Goal: Transaction & Acquisition: Purchase product/service

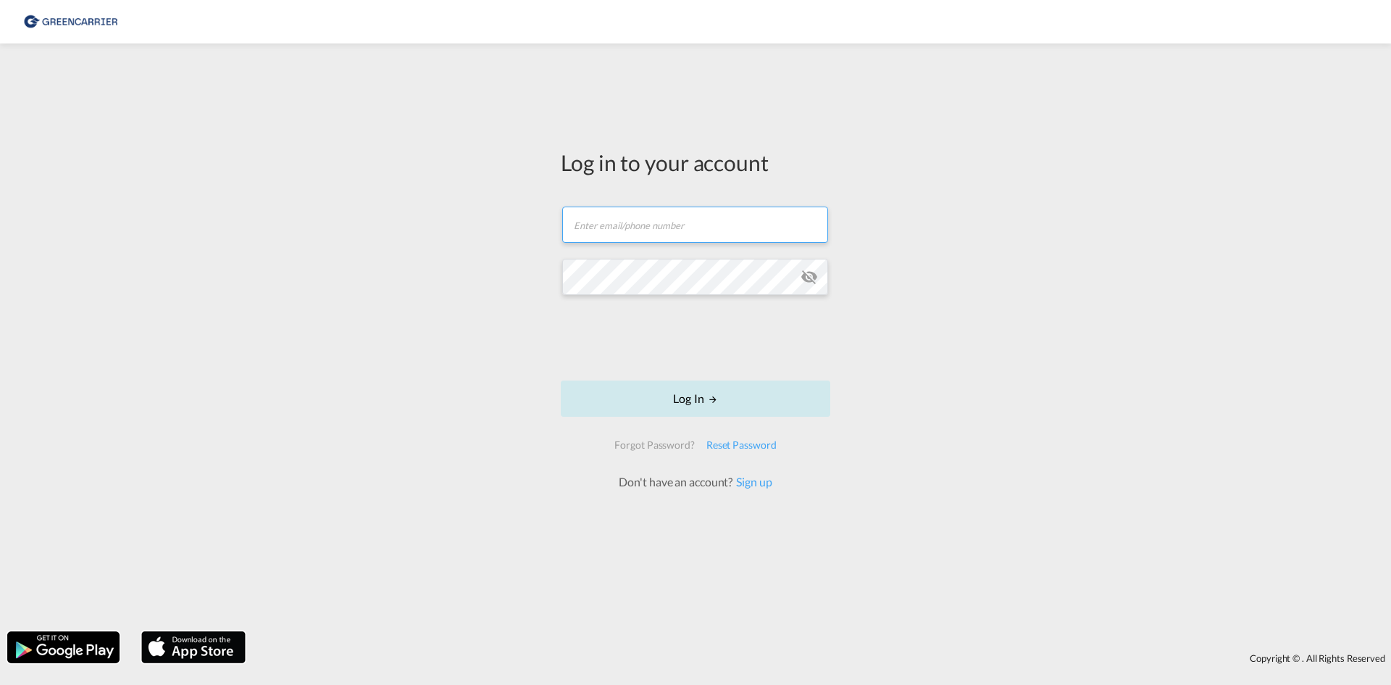
type input "seaexp.ode@scangl.com"
click at [676, 397] on button "Log In" at bounding box center [696, 398] width 270 height 36
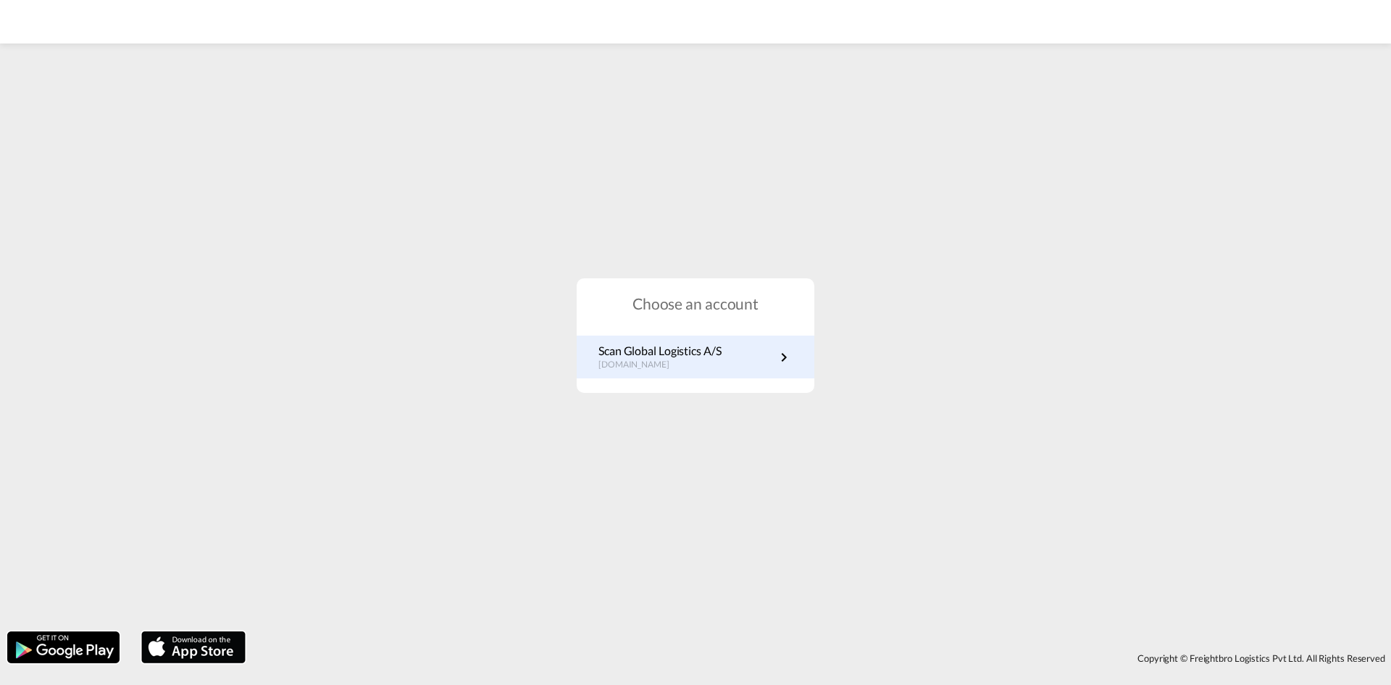
click at [684, 372] on div "Scan Global Logistics A/S dk.portal.greencarrier.com" at bounding box center [696, 356] width 238 height 43
click at [729, 368] on link "Scan Global Logistics A/S dk.portal.greencarrier.com" at bounding box center [695, 357] width 194 height 28
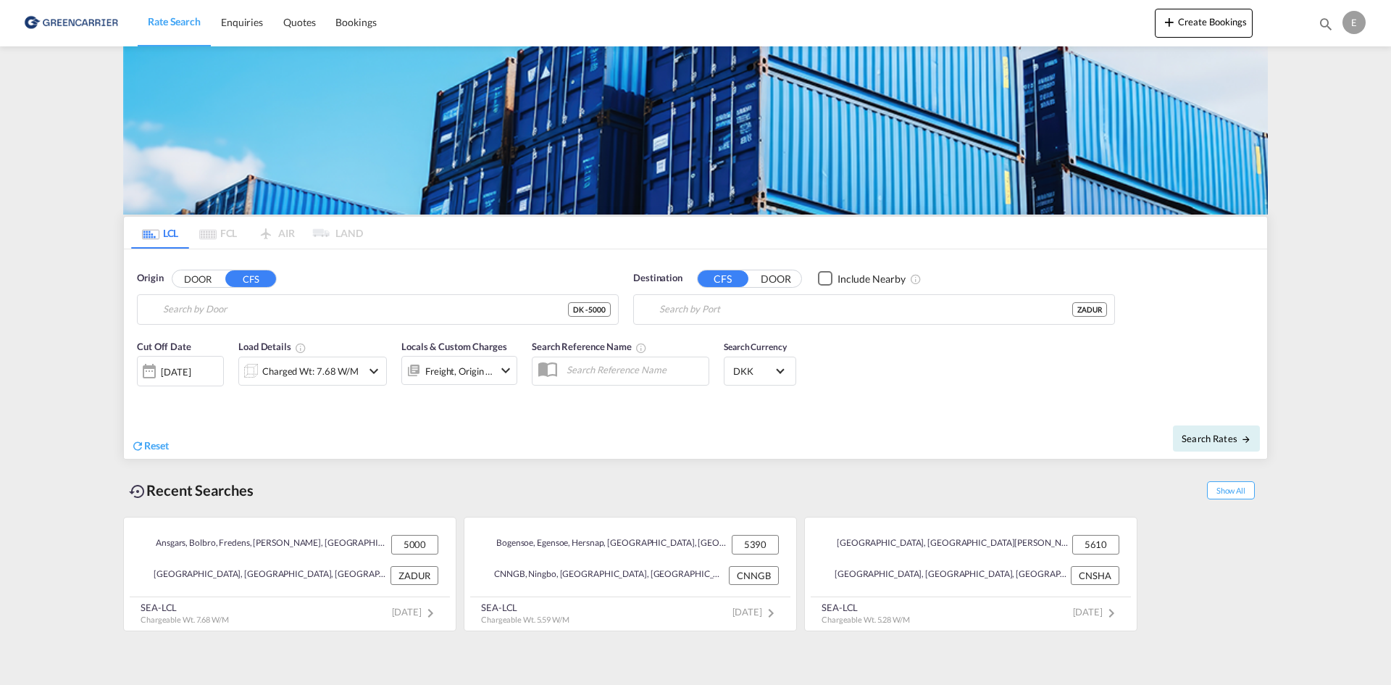
type input "DK-5000, Odense C"
type input "[GEOGRAPHIC_DATA], ZADUR"
click at [568, 271] on div "Origin DOOR CFS" at bounding box center [378, 278] width 482 height 14
click at [337, 314] on input "DK-5000, Odense C" at bounding box center [387, 310] width 448 height 22
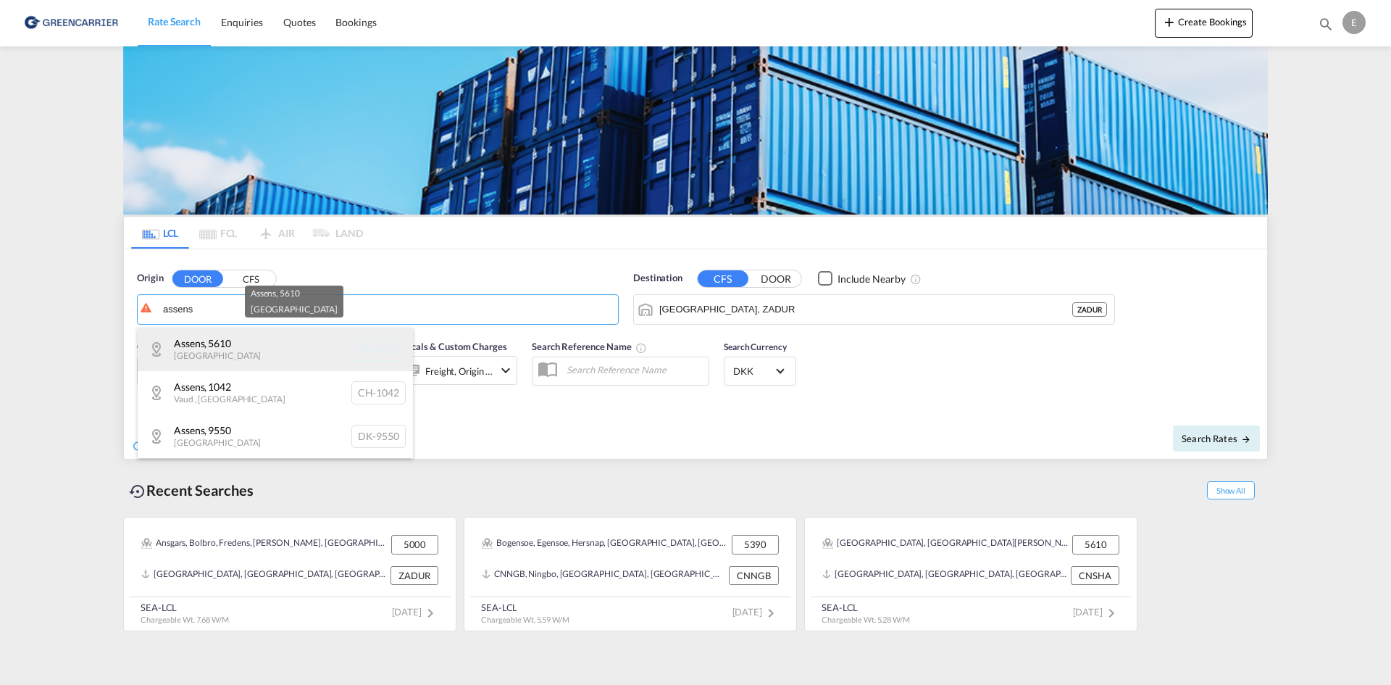
click at [265, 346] on div "Assens , 5610 [GEOGRAPHIC_DATA] DK-5610" at bounding box center [275, 348] width 275 height 43
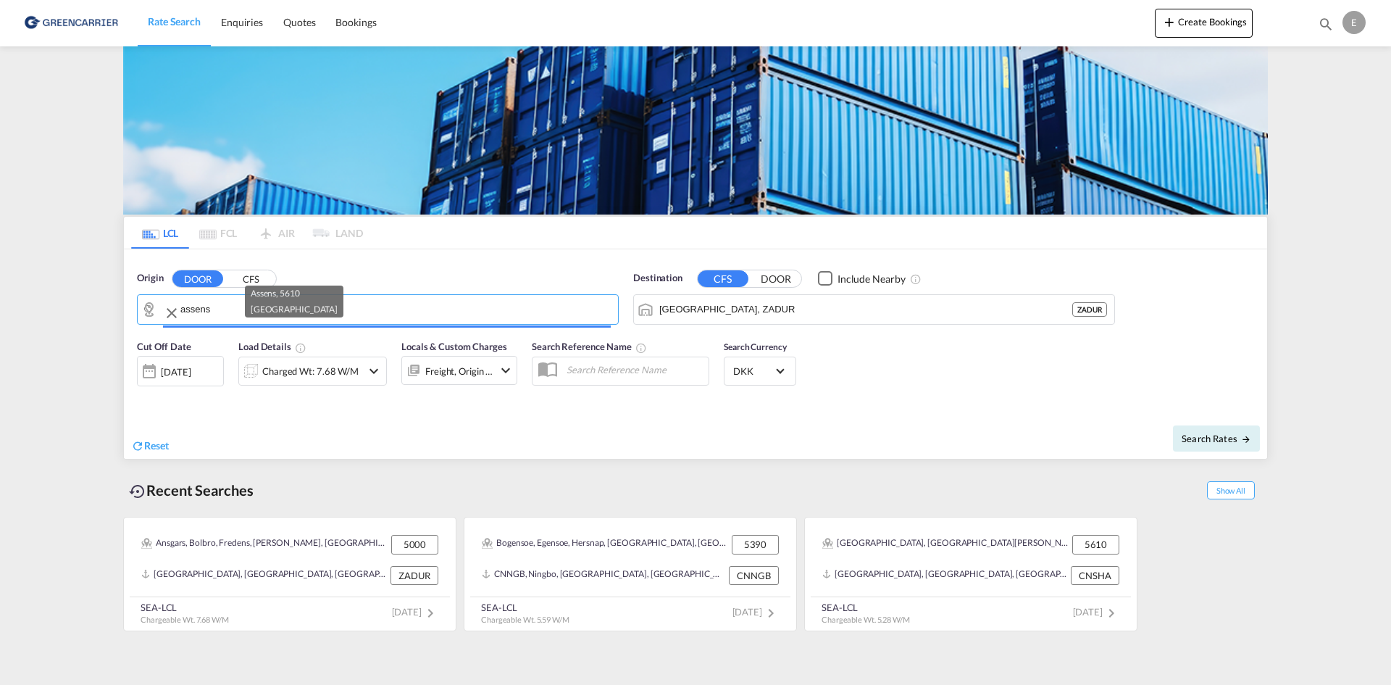
type input "DK-5610, Assens"
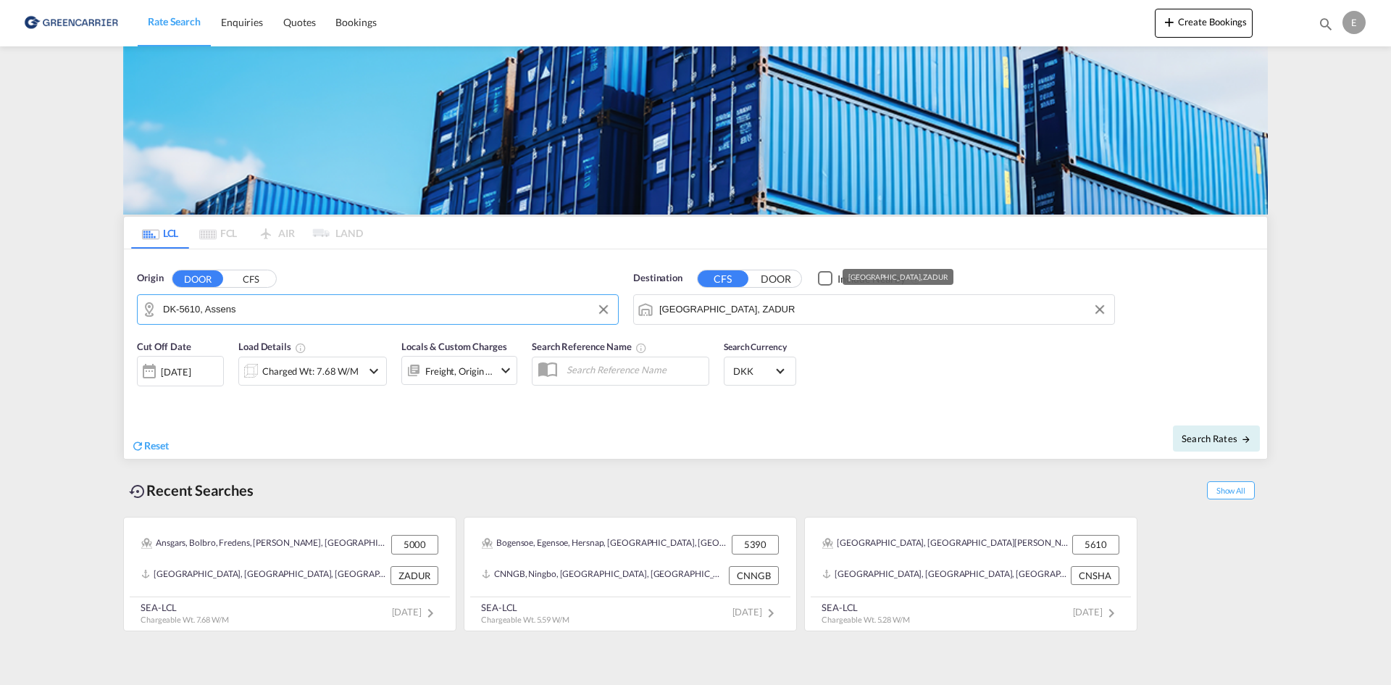
click at [824, 314] on input "[GEOGRAPHIC_DATA], ZADUR" at bounding box center [883, 310] width 448 height 22
click at [764, 341] on div "[GEOGRAPHIC_DATA] [GEOGRAPHIC_DATA] [GEOGRAPHIC_DATA]" at bounding box center [771, 348] width 275 height 43
type input "[GEOGRAPHIC_DATA], HKHKG"
click at [327, 381] on div "Charged Wt: 7.68 W/M" at bounding box center [310, 371] width 96 height 20
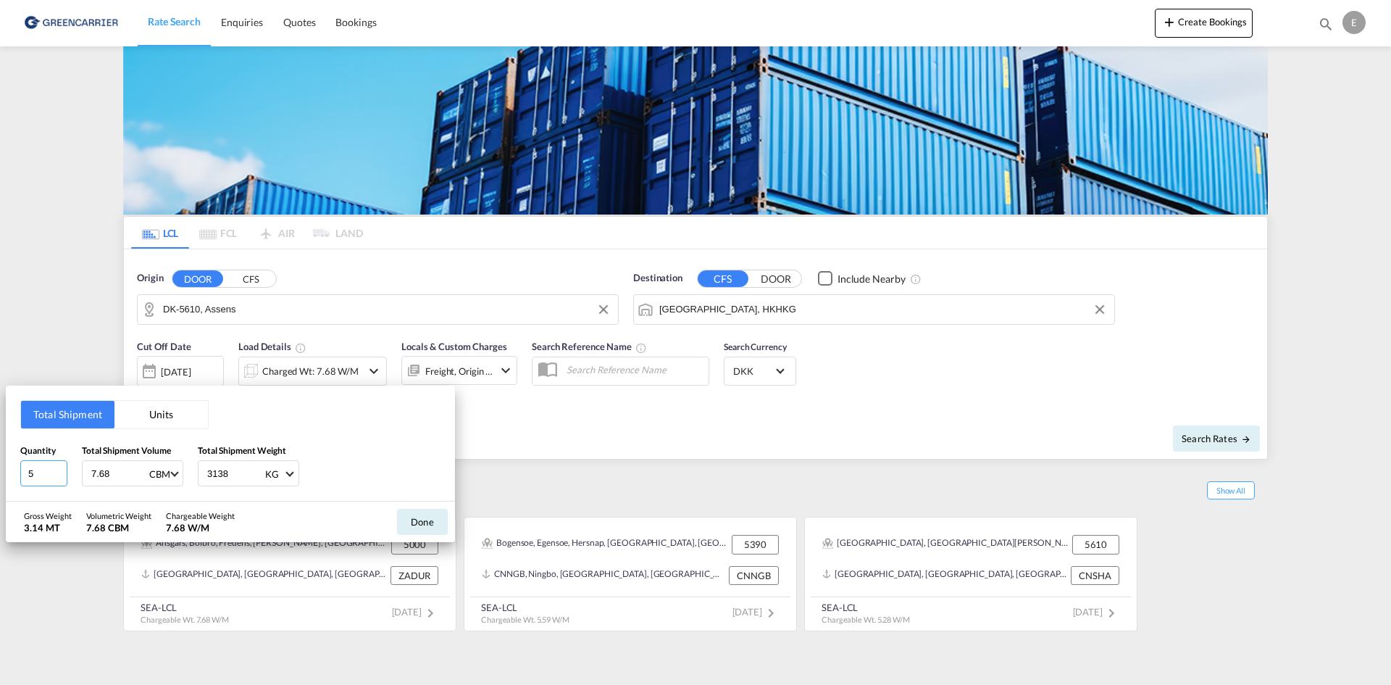
drag, startPoint x: 36, startPoint y: 472, endPoint x: -17, endPoint y: 475, distance: 53.7
click at [0, 475] on html "Rate Search Enquiries Quotes Bookings Rate Search Enquiries" at bounding box center [695, 342] width 1391 height 685
type input "1"
type input "215"
drag, startPoint x: 130, startPoint y: 471, endPoint x: 70, endPoint y: 475, distance: 59.5
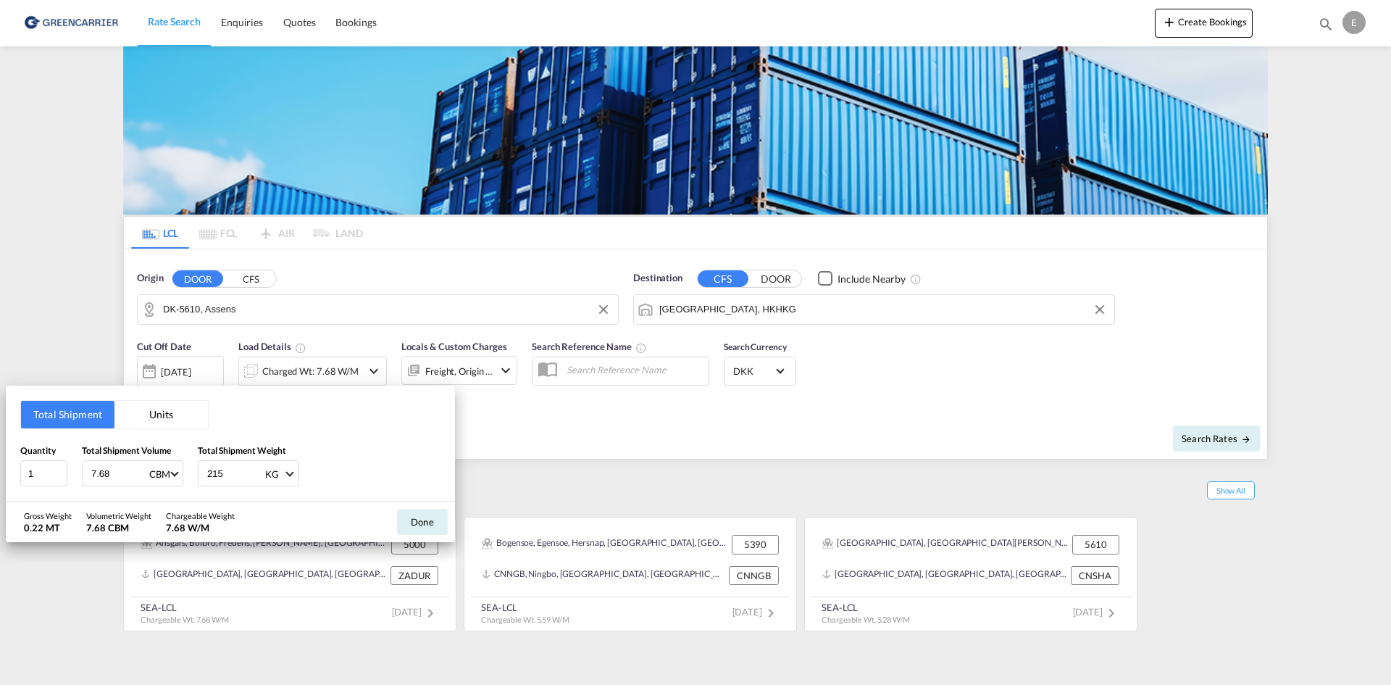
click at [71, 475] on div "Quantity 1 Total Shipment Volume 7.68 CBM CBM CFT Total Shipment Weight 215 KG …" at bounding box center [230, 464] width 420 height 43
type input "1.97"
click at [358, 459] on div "Quantity 1 Total Shipment Volume 1.97 CBM CBM CFT Total Shipment Weight 215 KG …" at bounding box center [230, 464] width 420 height 43
click at [418, 513] on button "Done" at bounding box center [422, 522] width 51 height 26
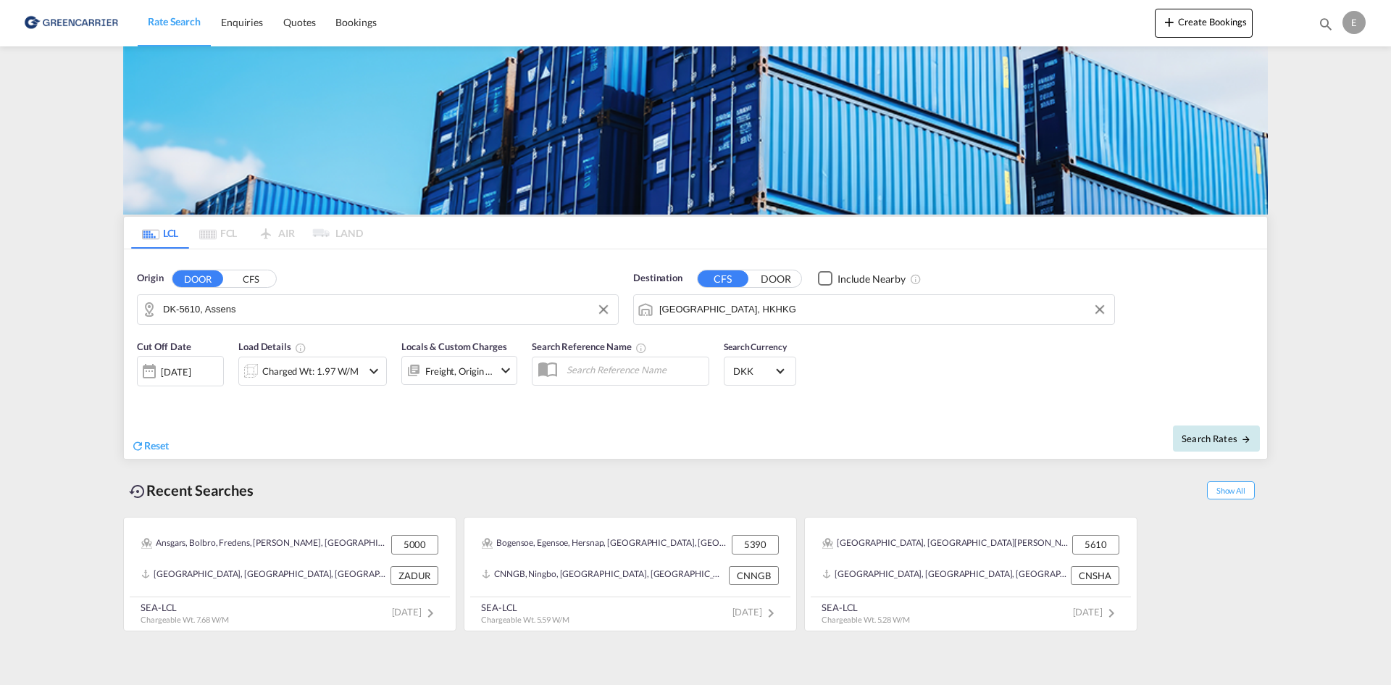
click at [1214, 443] on span "Search Rates" at bounding box center [1217, 439] width 70 height 12
type input "5610 to HKHKG / [DATE]"
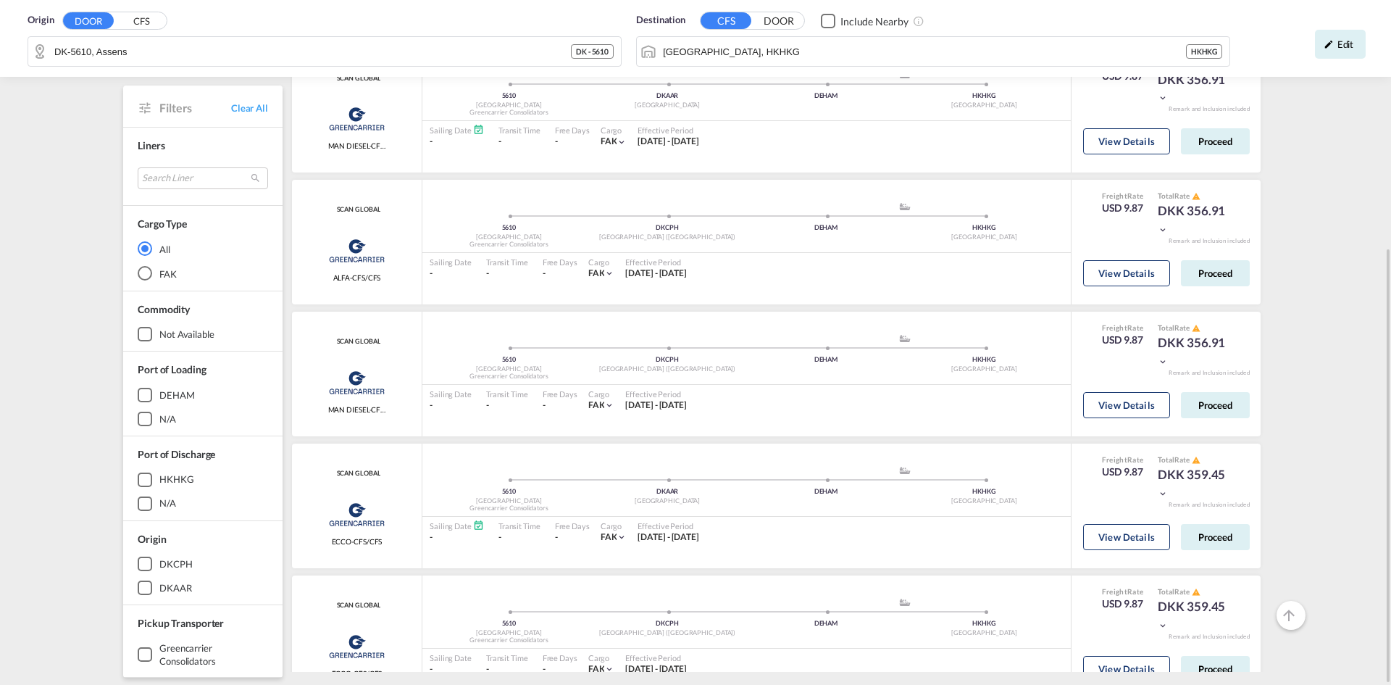
scroll to position [185, 0]
